Goal: Obtain resource: Obtain resource

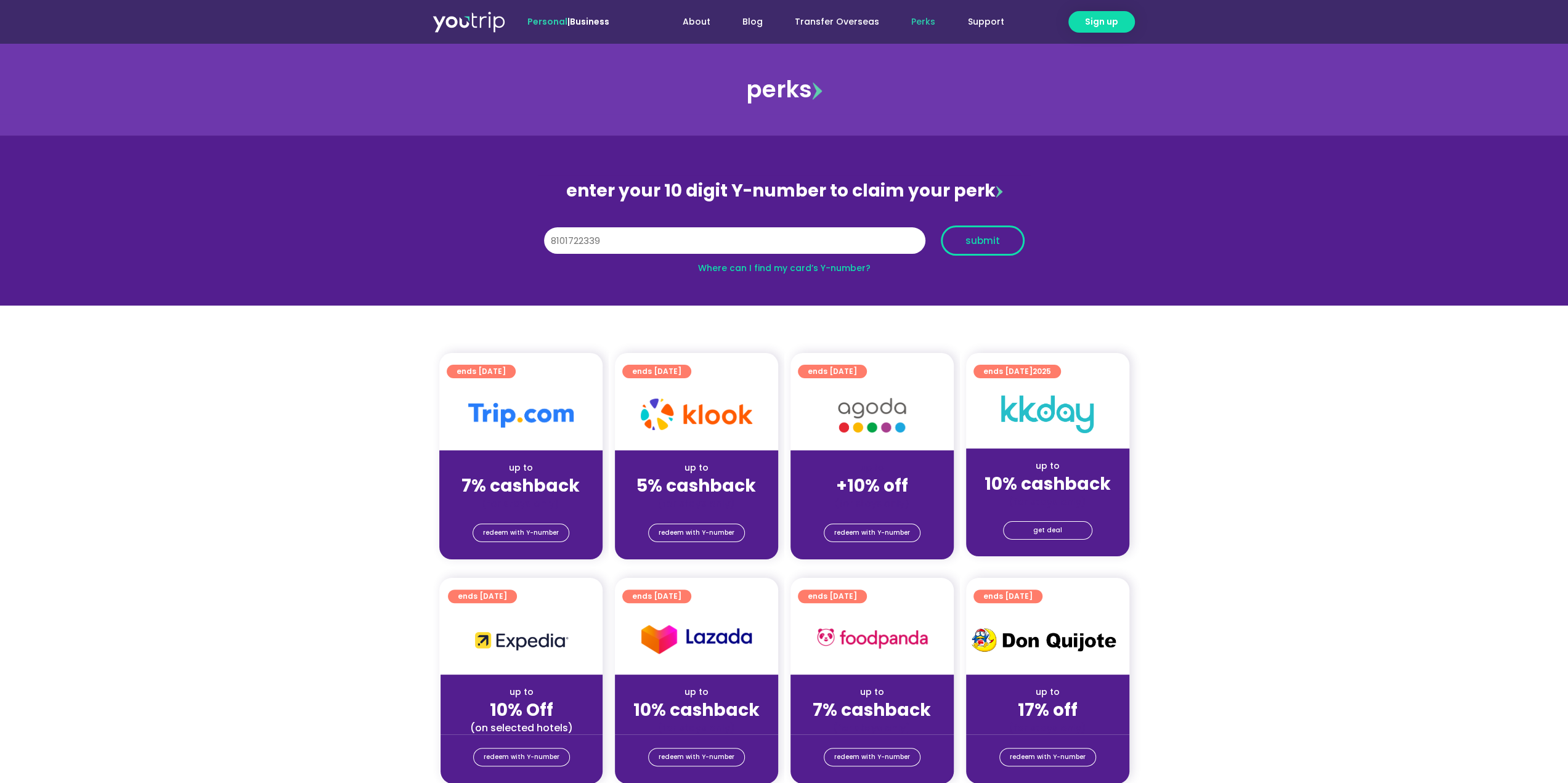
type input "8101722339"
click at [976, 240] on span "submit" at bounding box center [983, 240] width 34 height 10
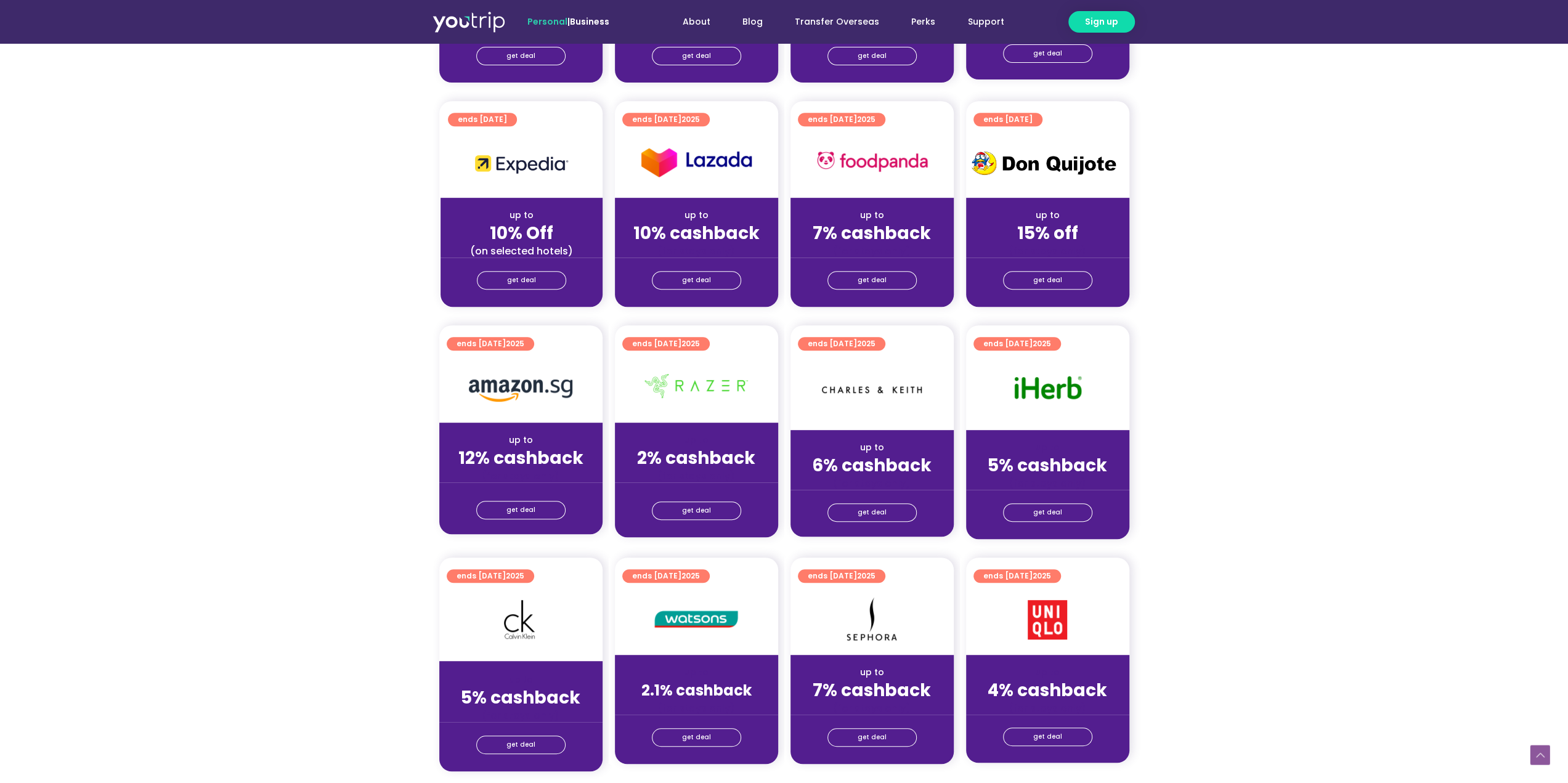
scroll to position [493, 0]
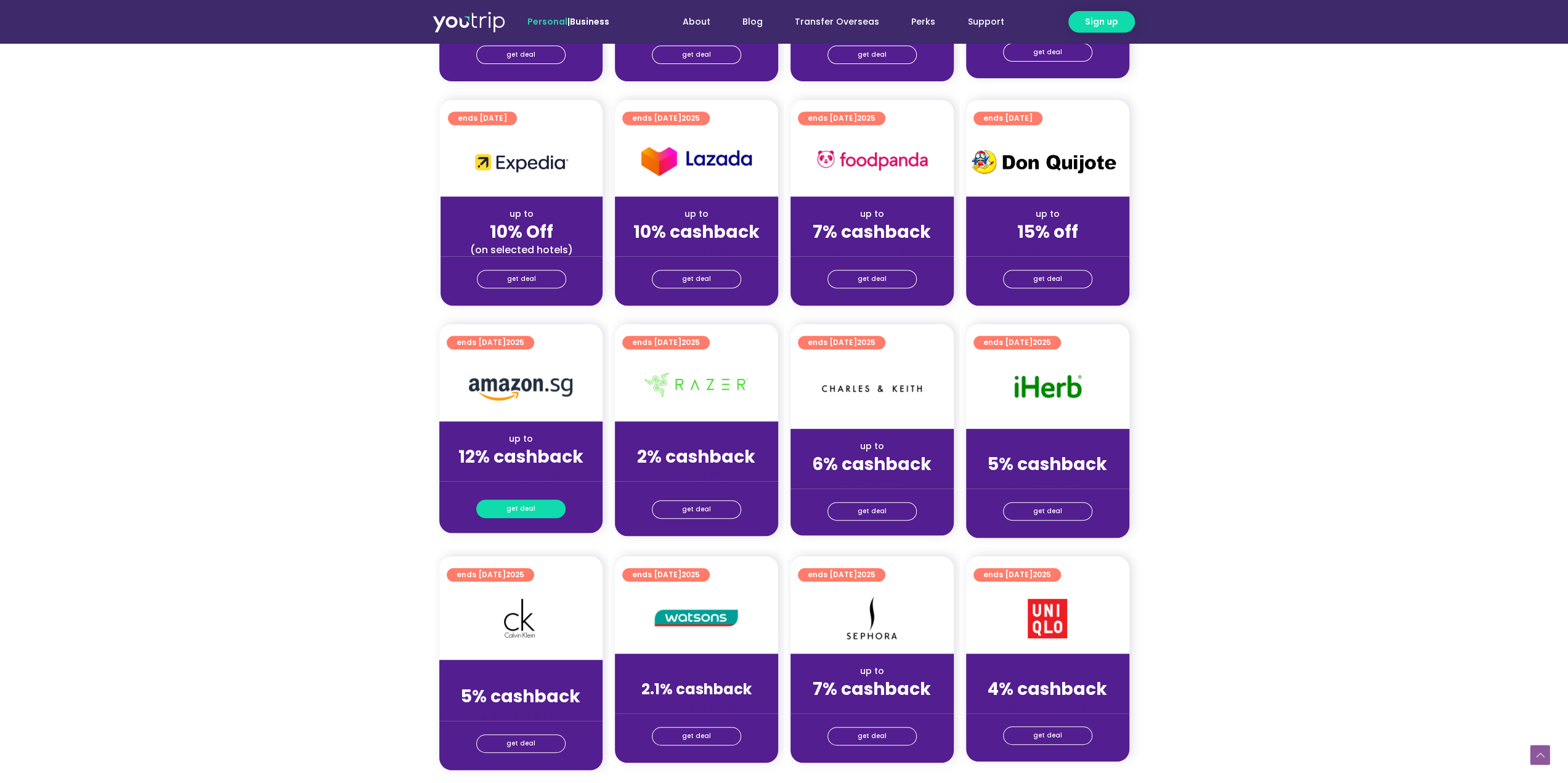
click at [525, 510] on span "get deal" at bounding box center [521, 509] width 29 height 18
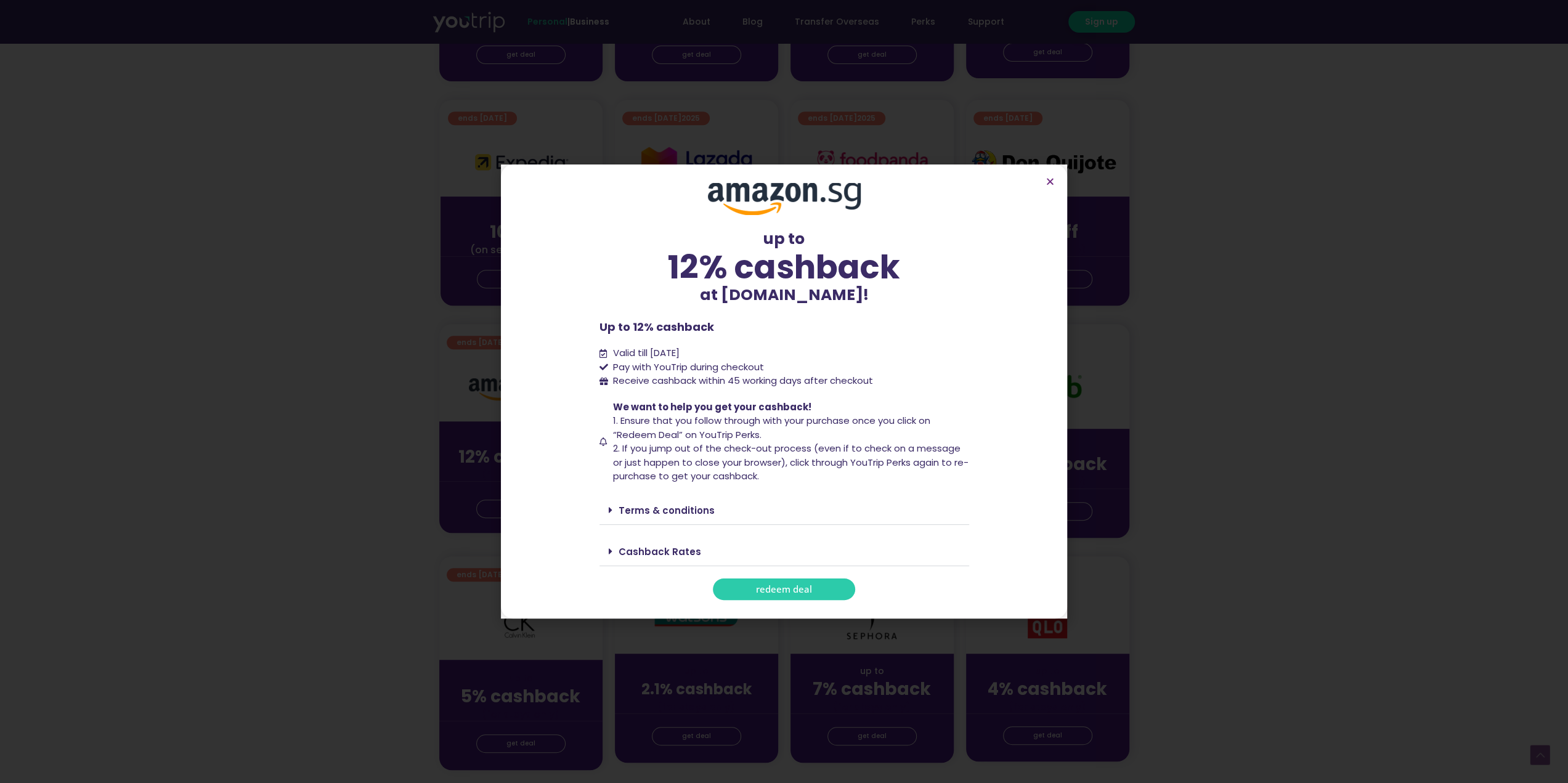
click at [797, 587] on span "redeem deal" at bounding box center [784, 589] width 56 height 10
